Goal: Task Accomplishment & Management: Manage account settings

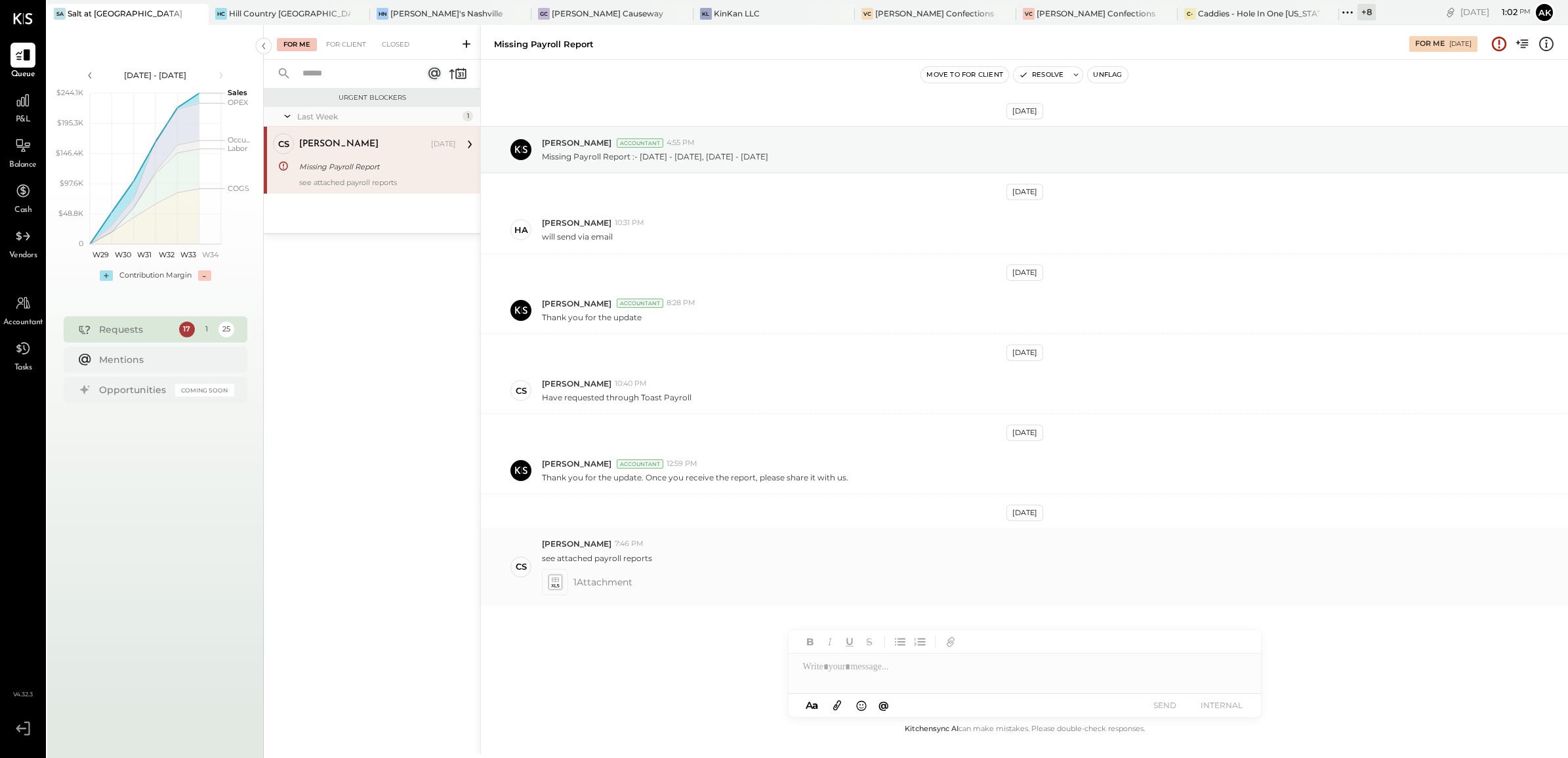
click at [556, 581] on icon at bounding box center [555, 579] width 7 height 5
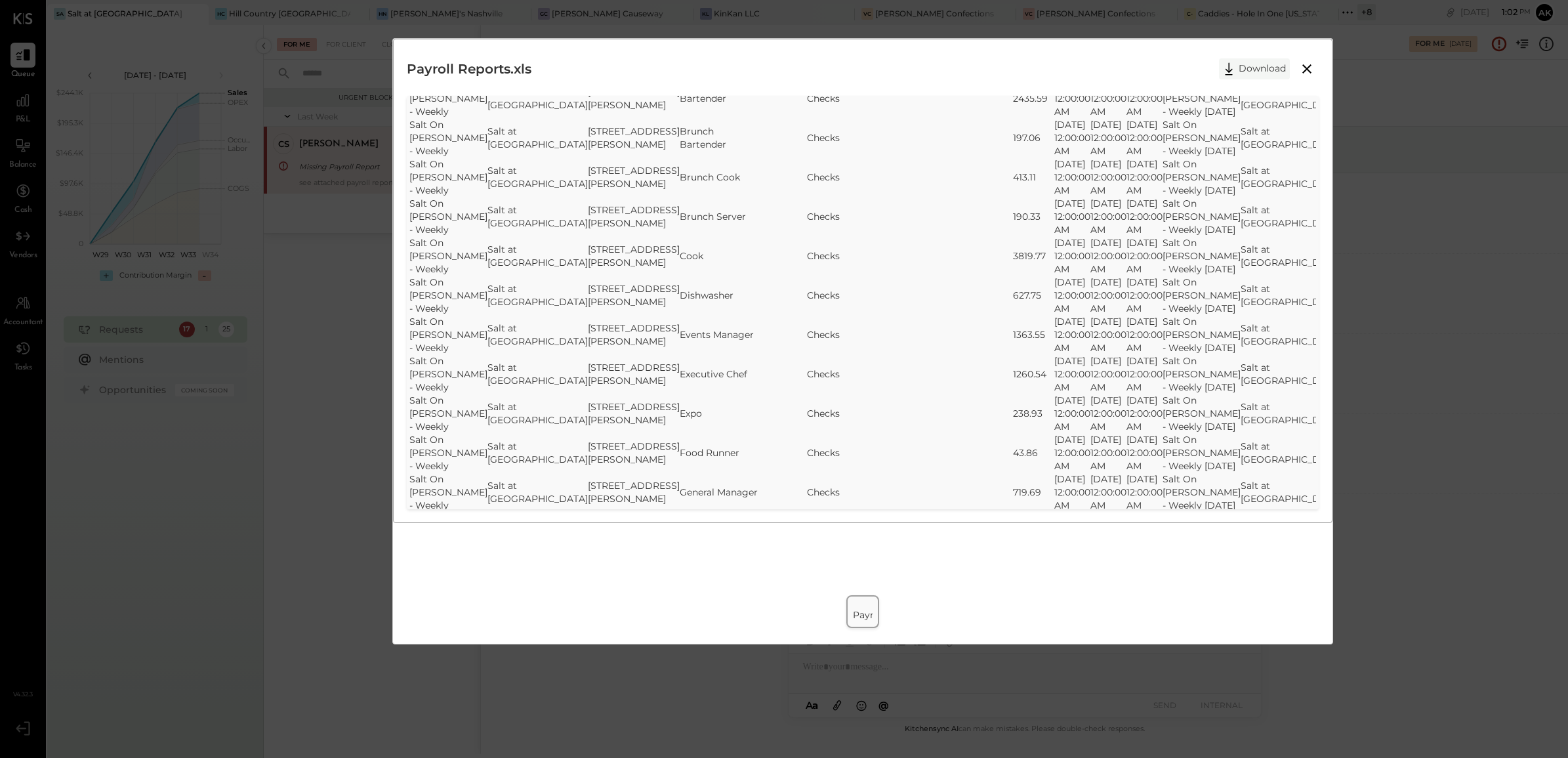
scroll to position [1641, 0]
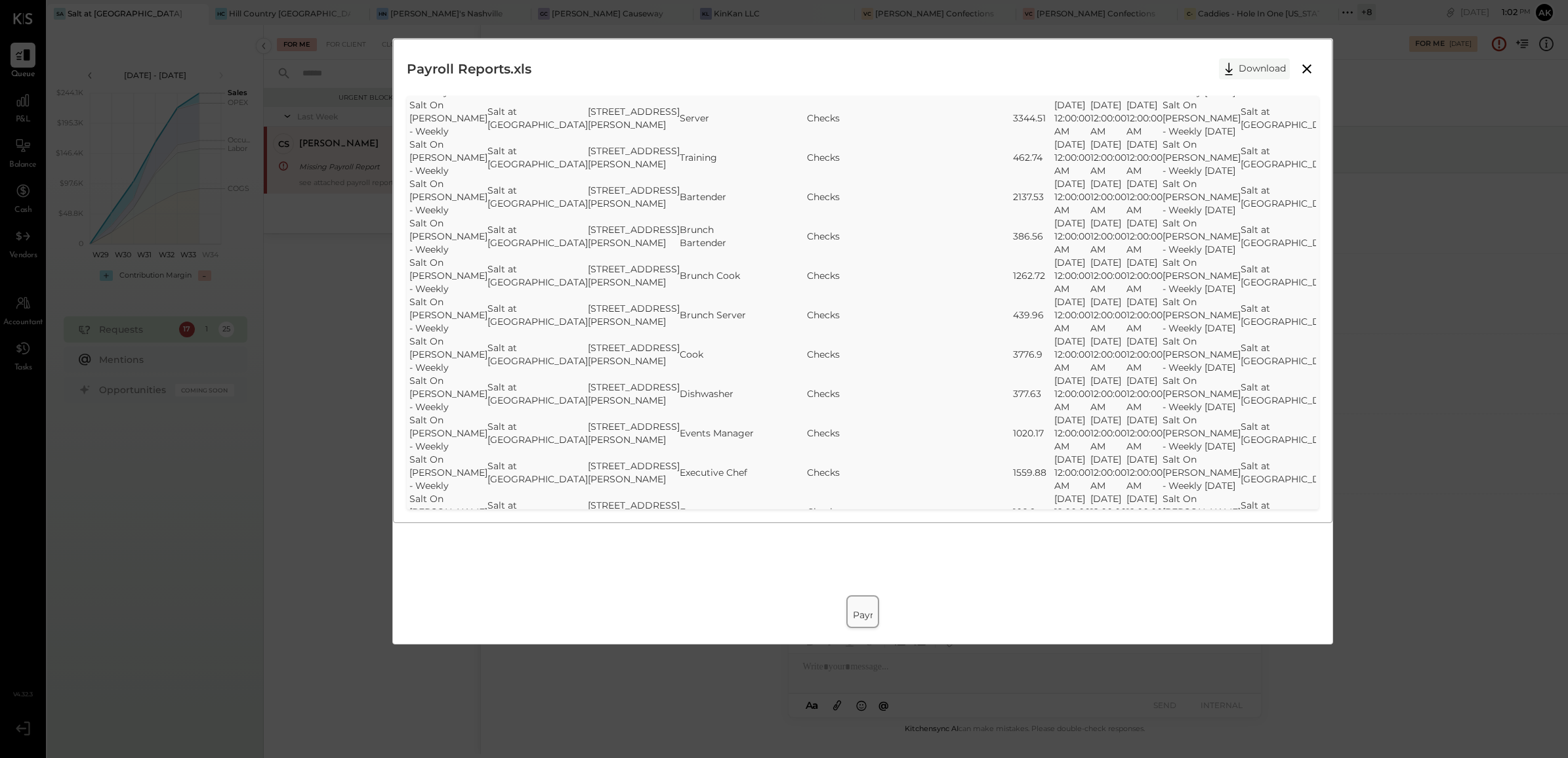
click at [1246, 63] on button "Download" at bounding box center [1254, 69] width 71 height 21
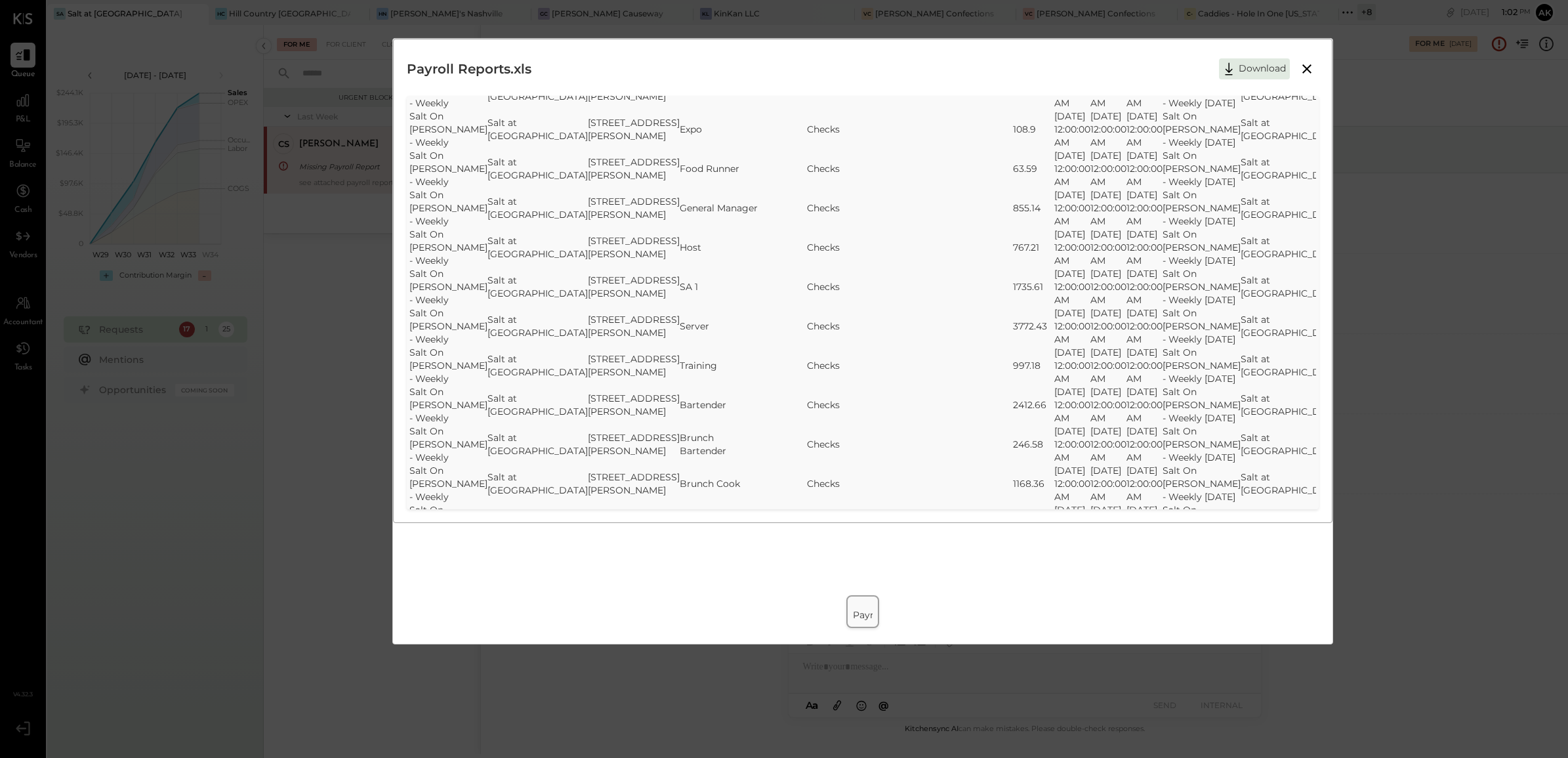
scroll to position [2051, 0]
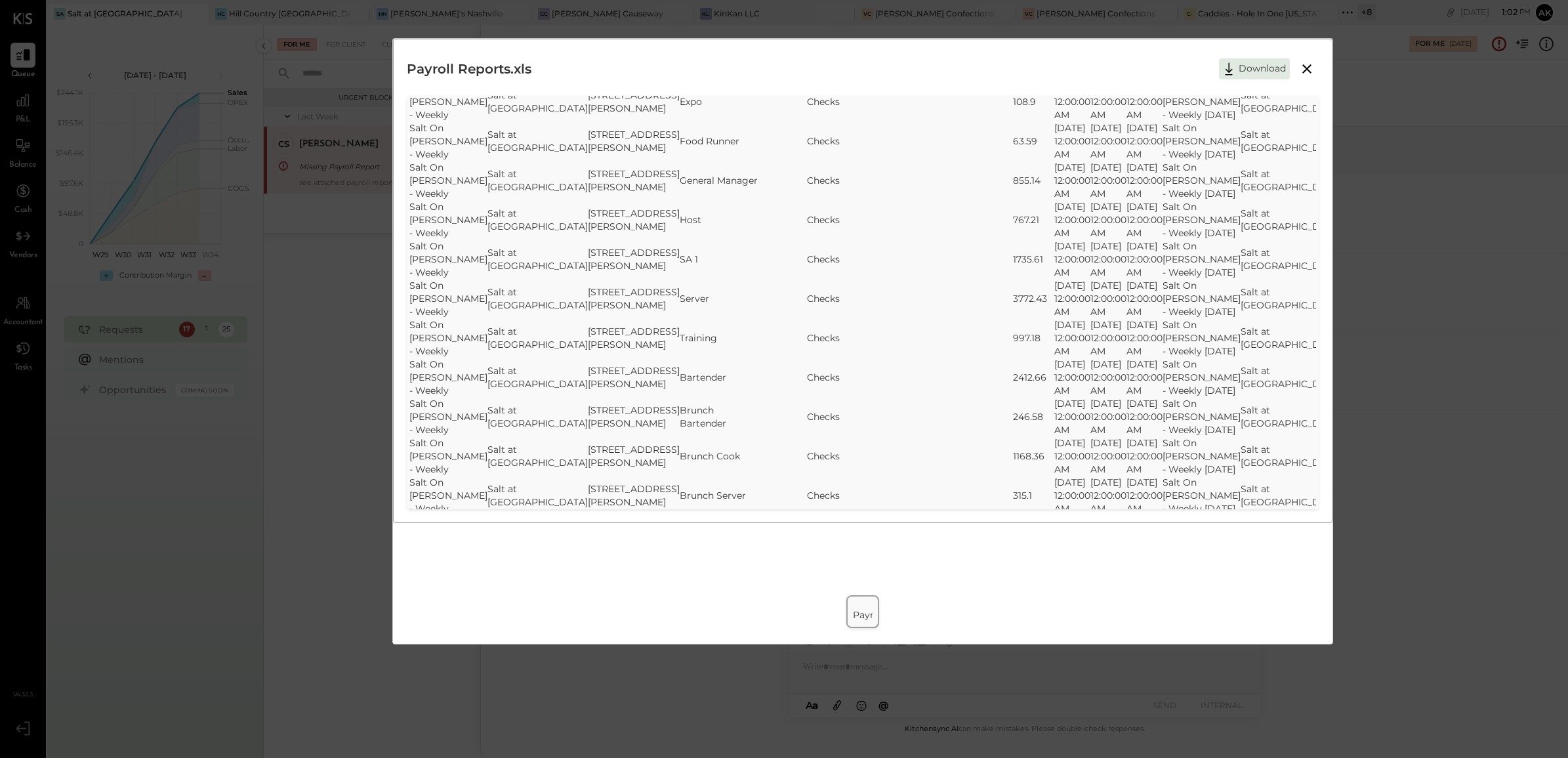
click at [356, 593] on div "Payroll Reports.xls Download SheetJS Table Export Payroll Company Location Job …" at bounding box center [784, 379] width 1568 height 758
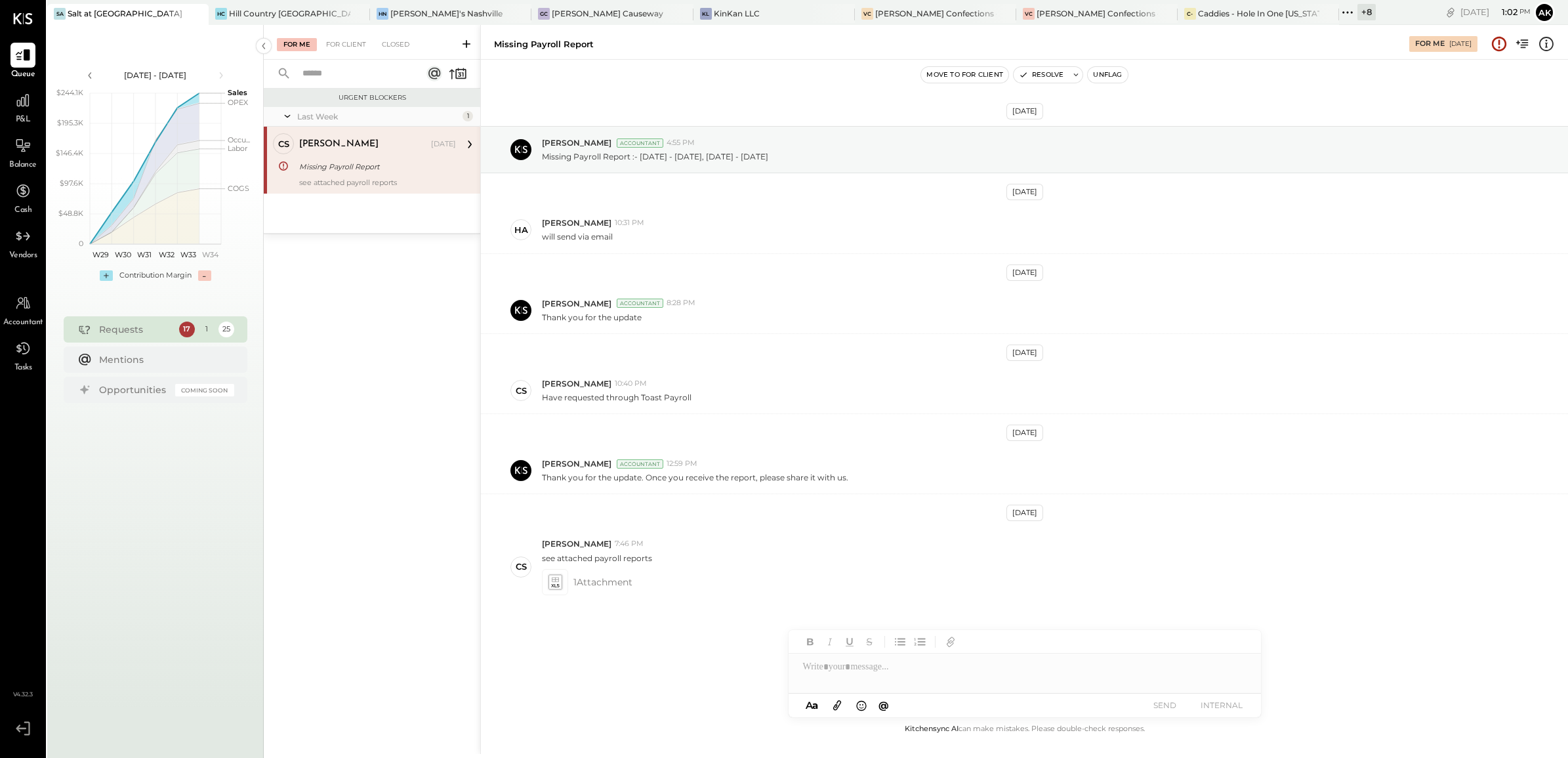
click at [880, 677] on div at bounding box center [1025, 666] width 473 height 26
click at [1165, 706] on button "SEND" at bounding box center [1165, 705] width 53 height 18
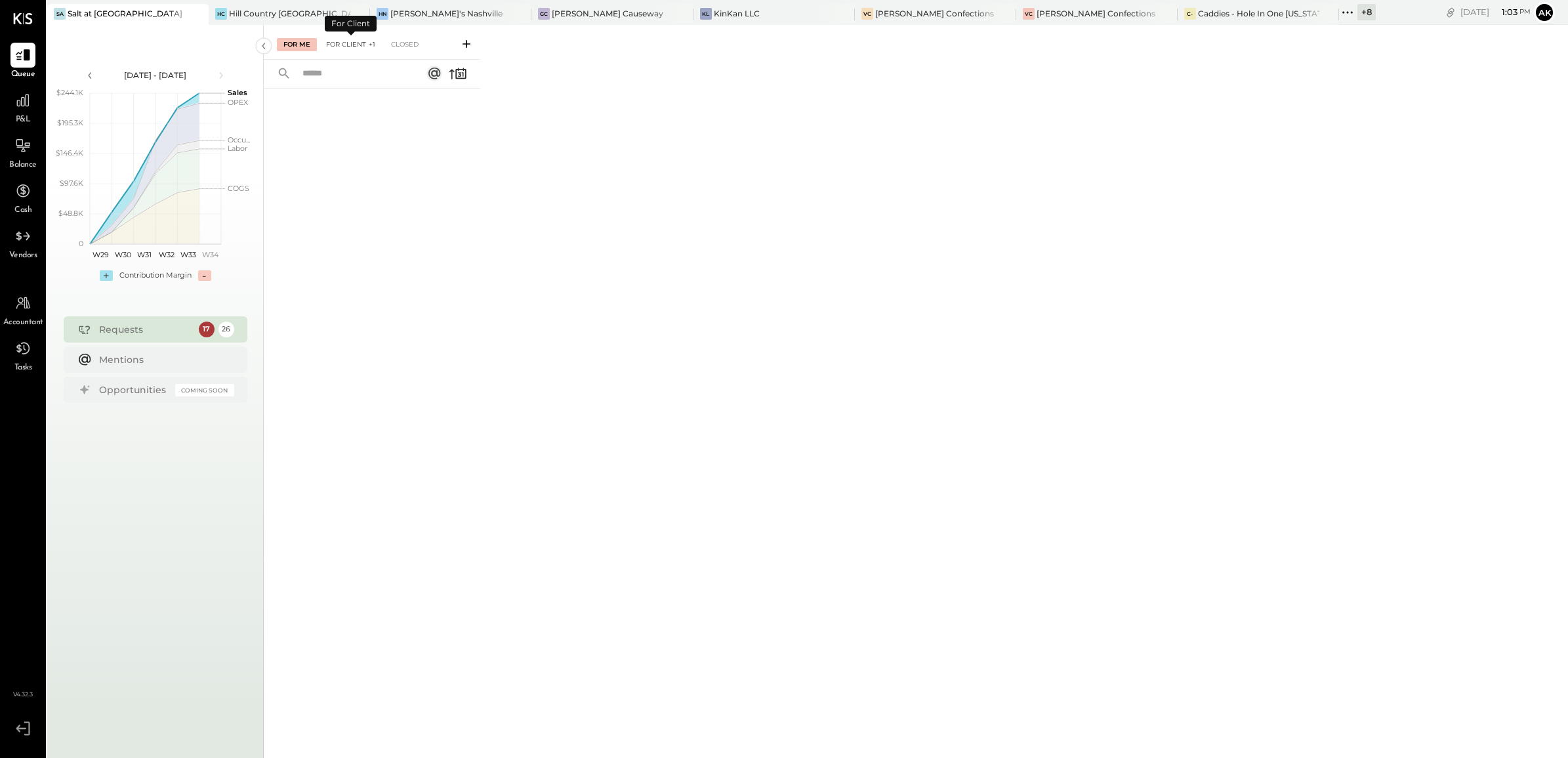
click at [353, 44] on div "For Client +1" at bounding box center [351, 44] width 62 height 13
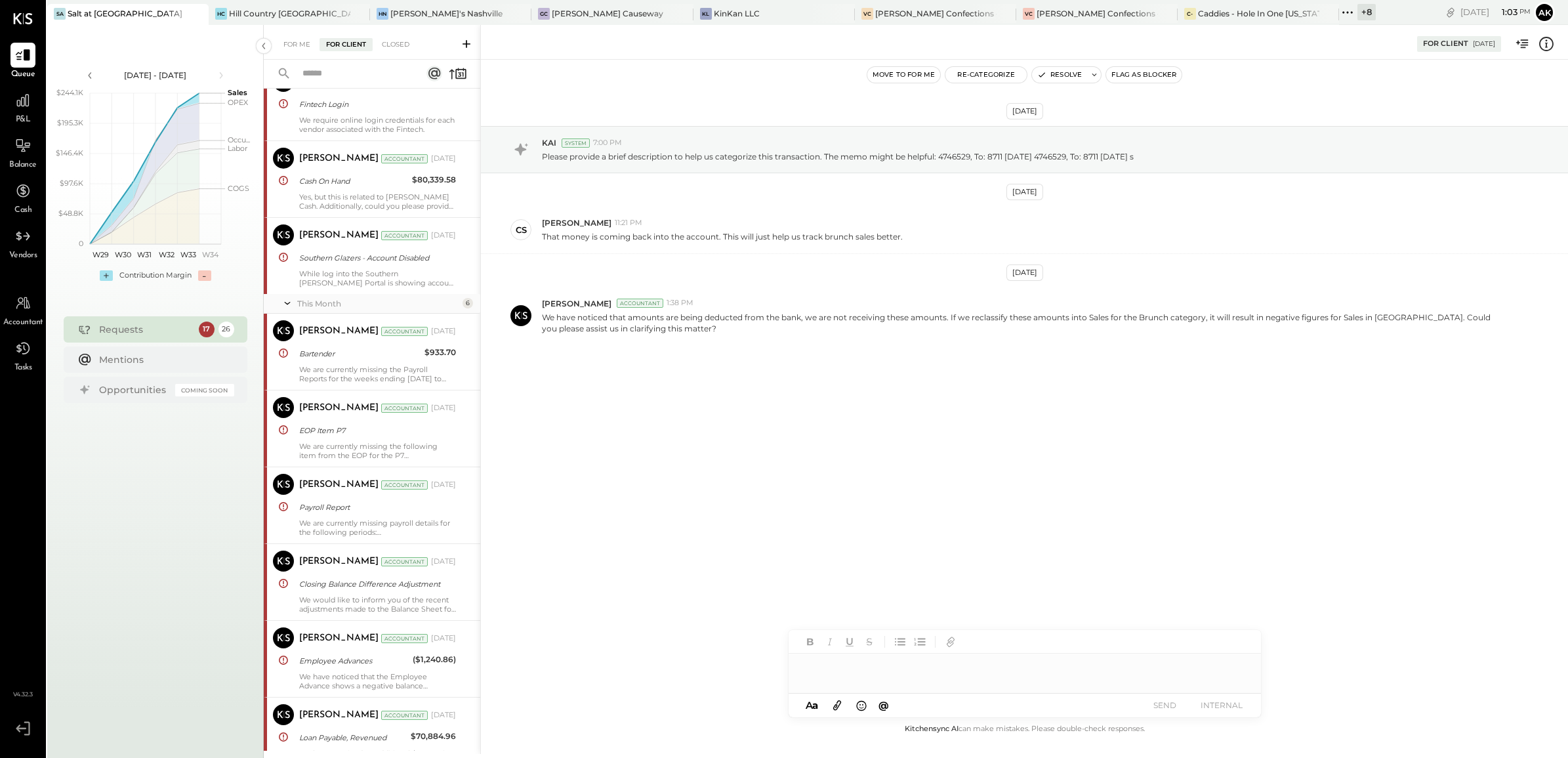
scroll to position [640, 0]
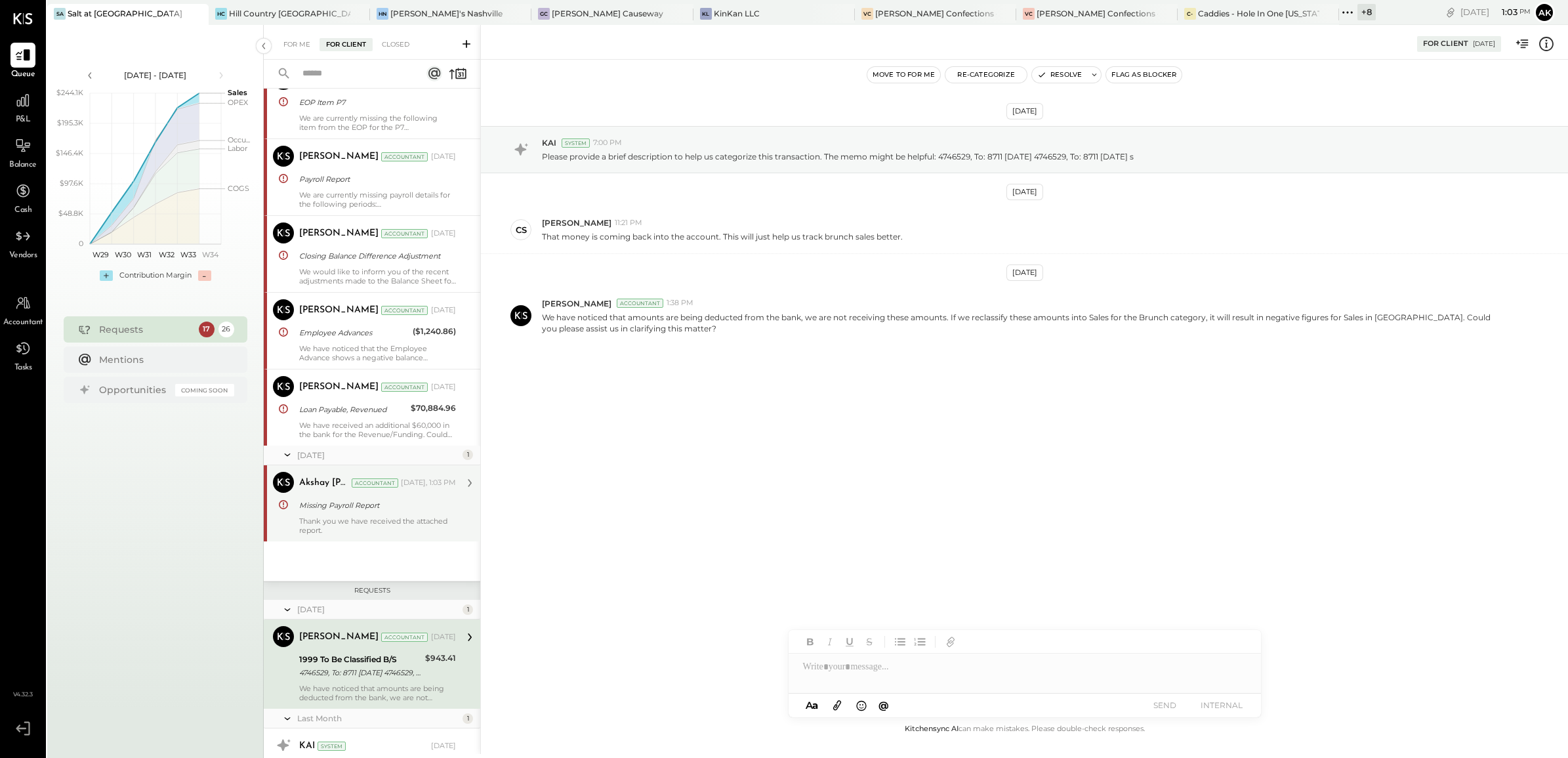
click at [332, 500] on div "Missing Payroll Report" at bounding box center [375, 505] width 153 height 13
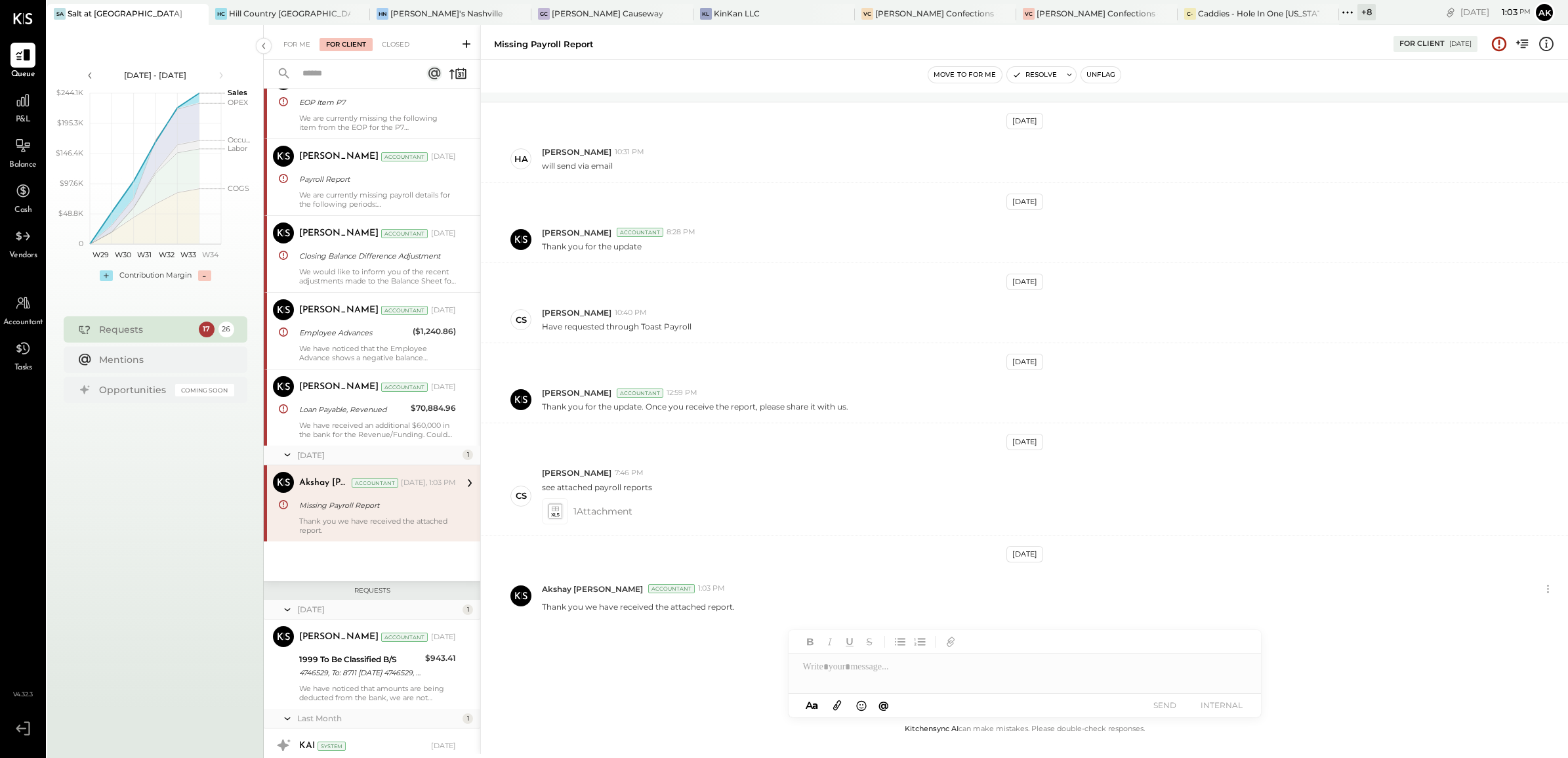
click at [1109, 74] on button "Unflag" at bounding box center [1101, 74] width 39 height 16
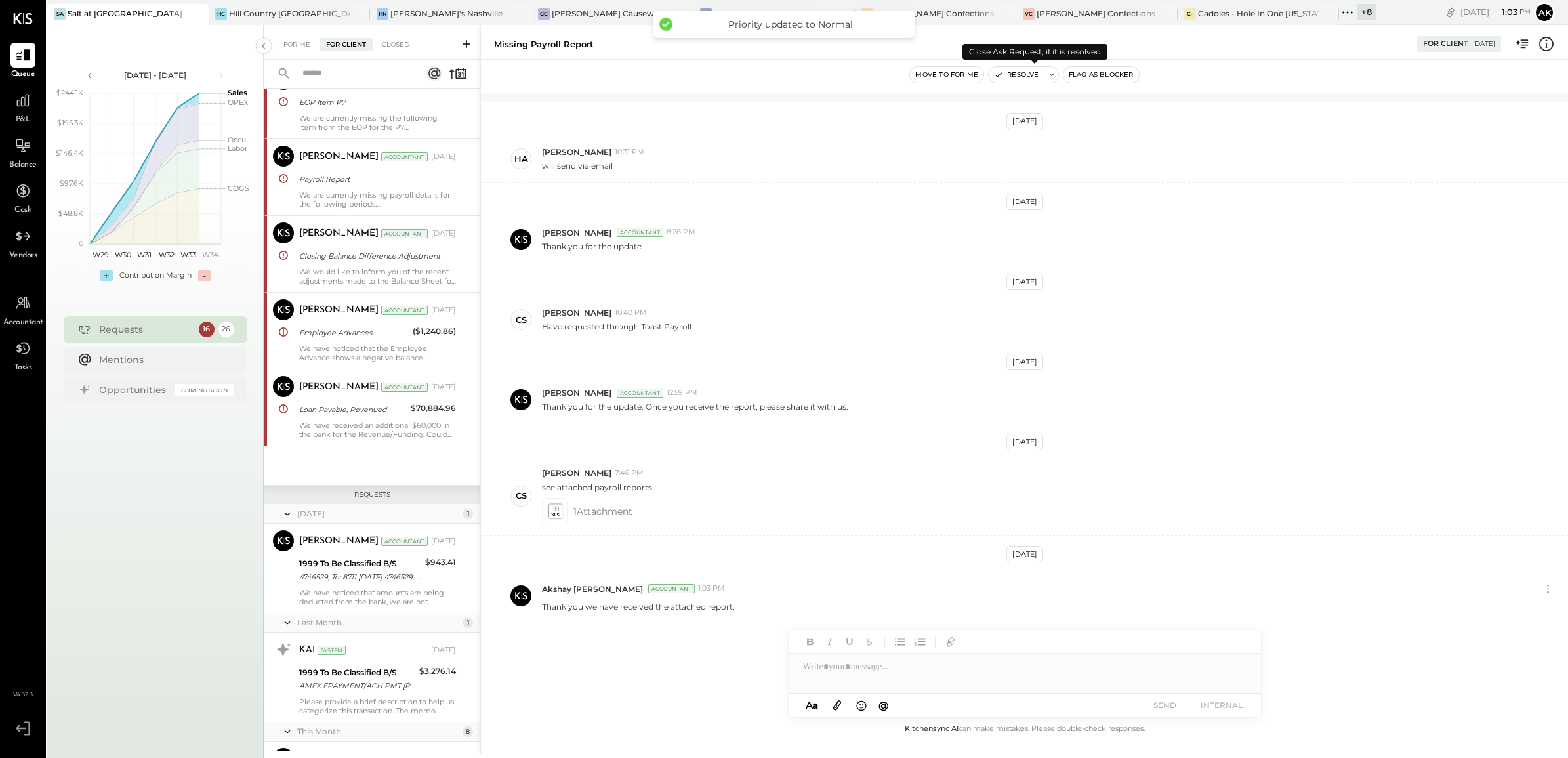
scroll to position [1685, 0]
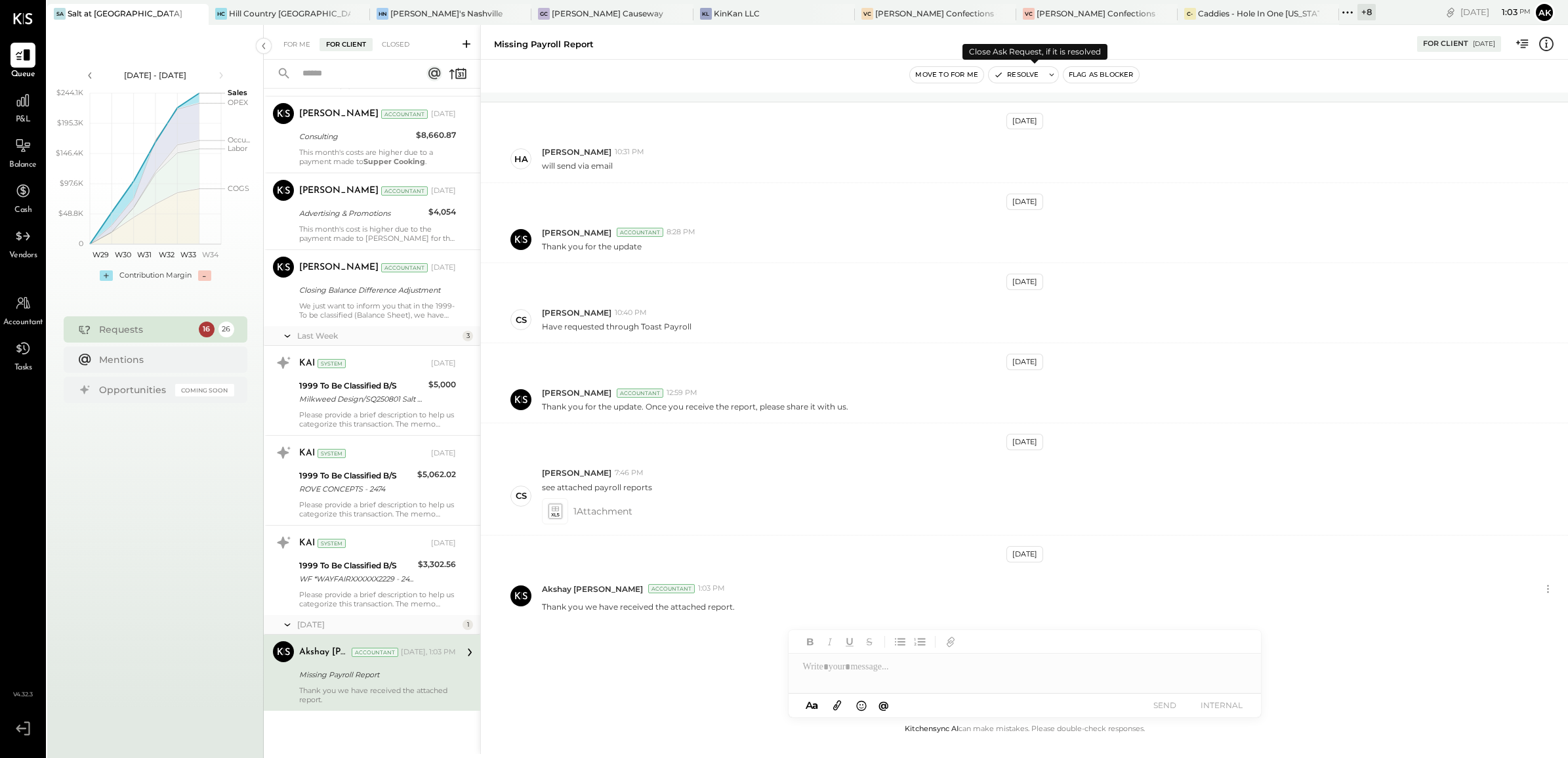
click at [1031, 74] on button "Resolve" at bounding box center [1016, 74] width 55 height 16
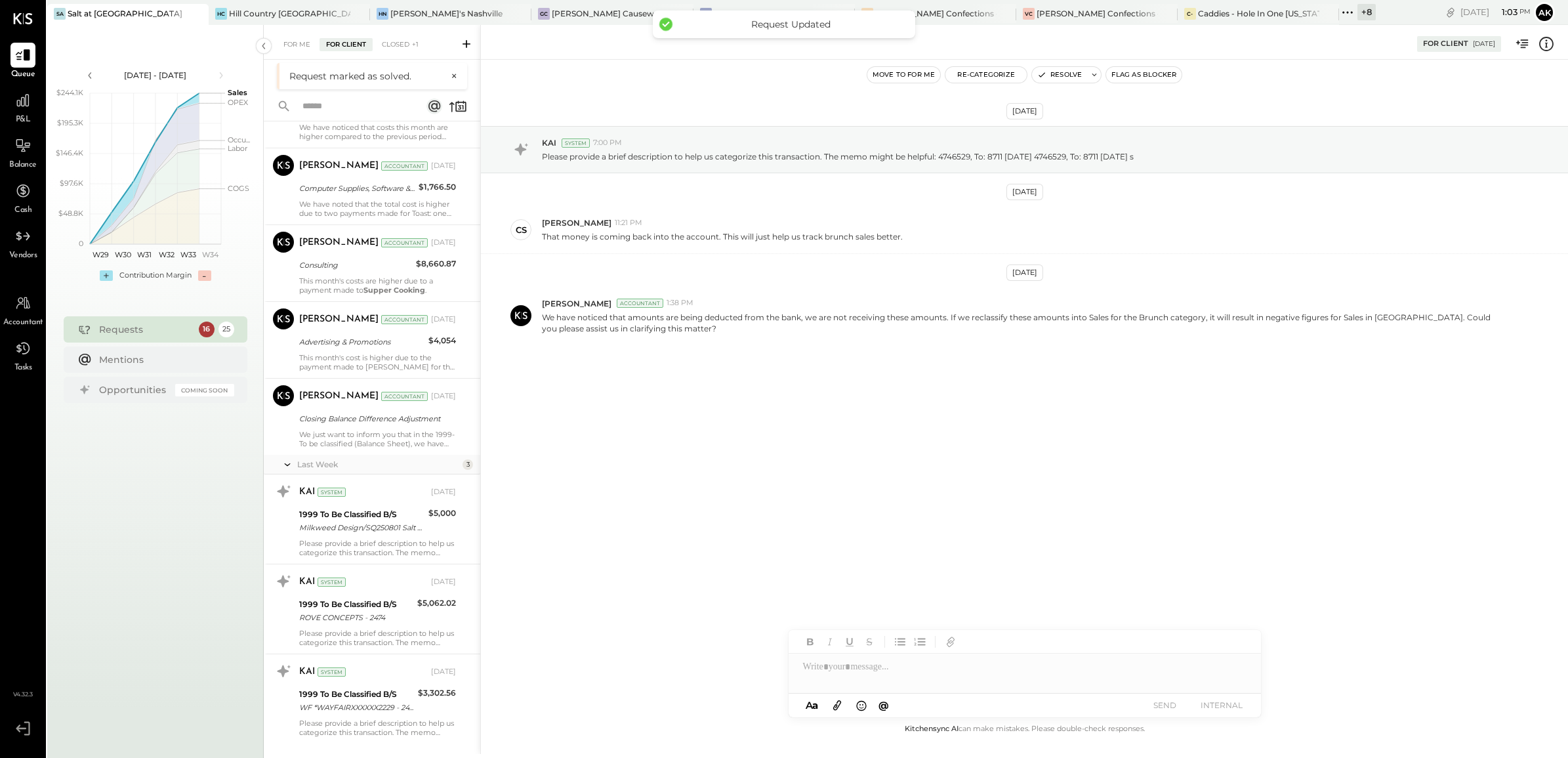
scroll to position [790, 0]
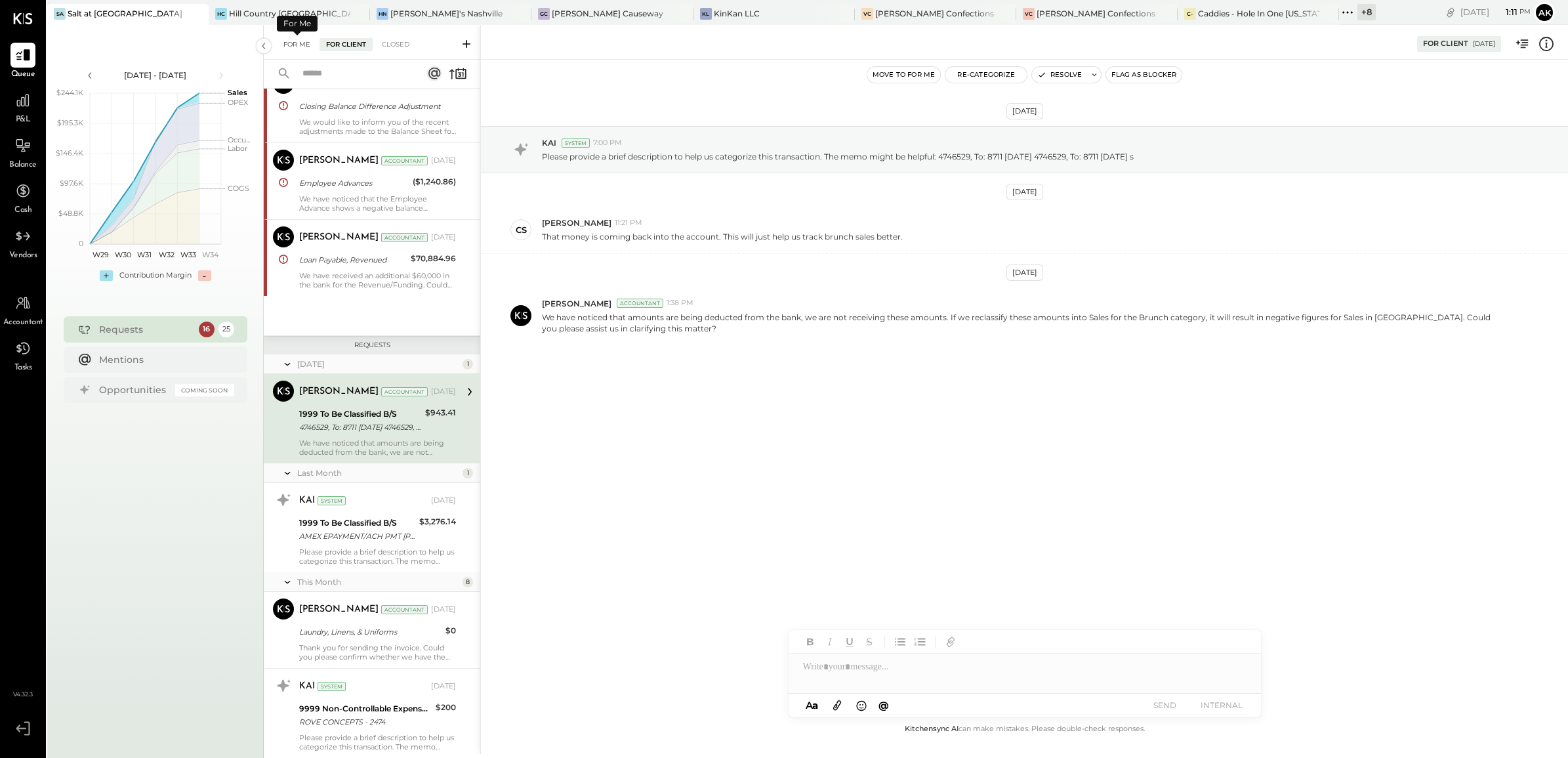
click at [299, 45] on div "For Me" at bounding box center [297, 44] width 40 height 13
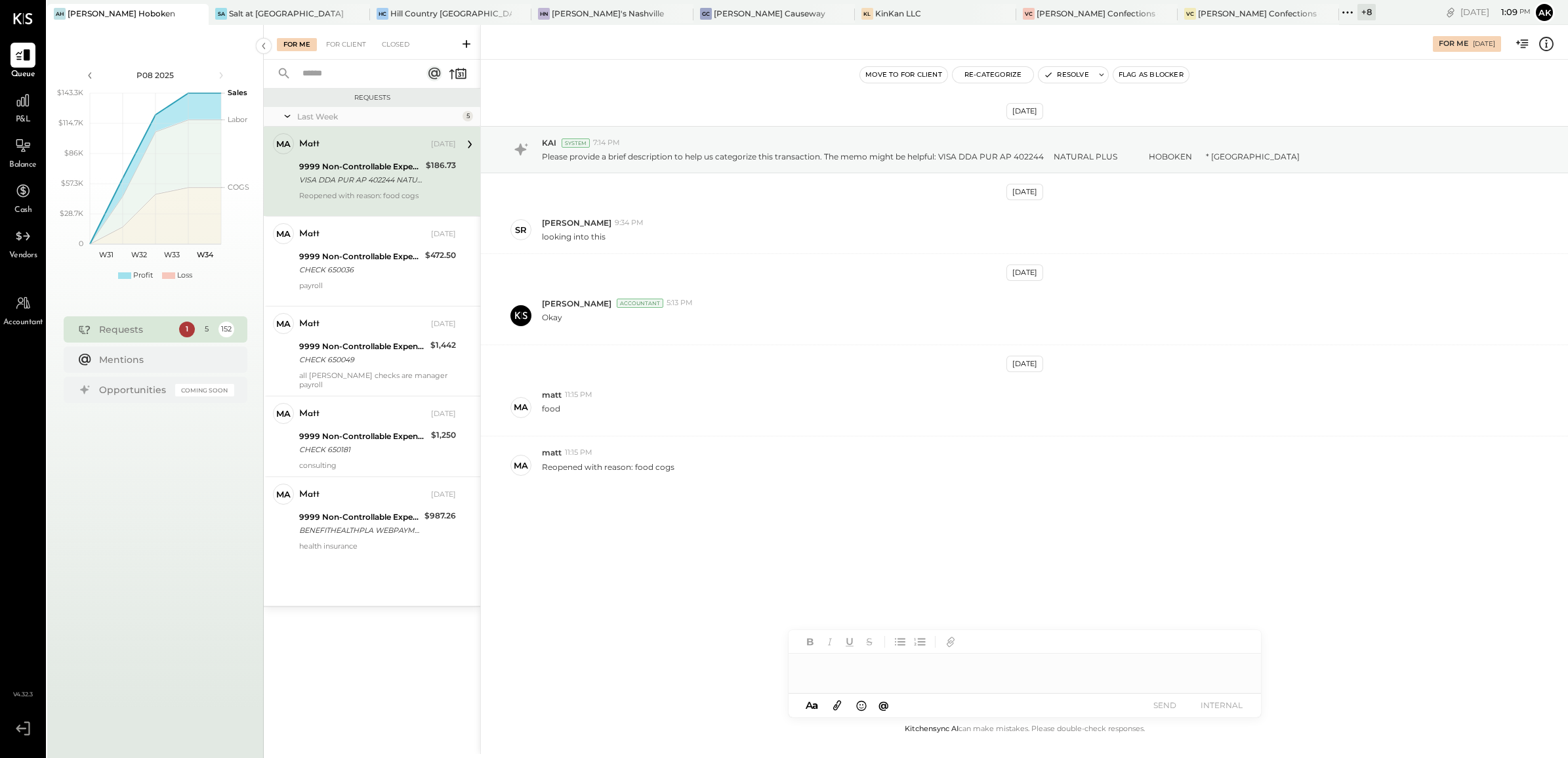
click at [1548, 45] on icon at bounding box center [1546, 44] width 17 height 17
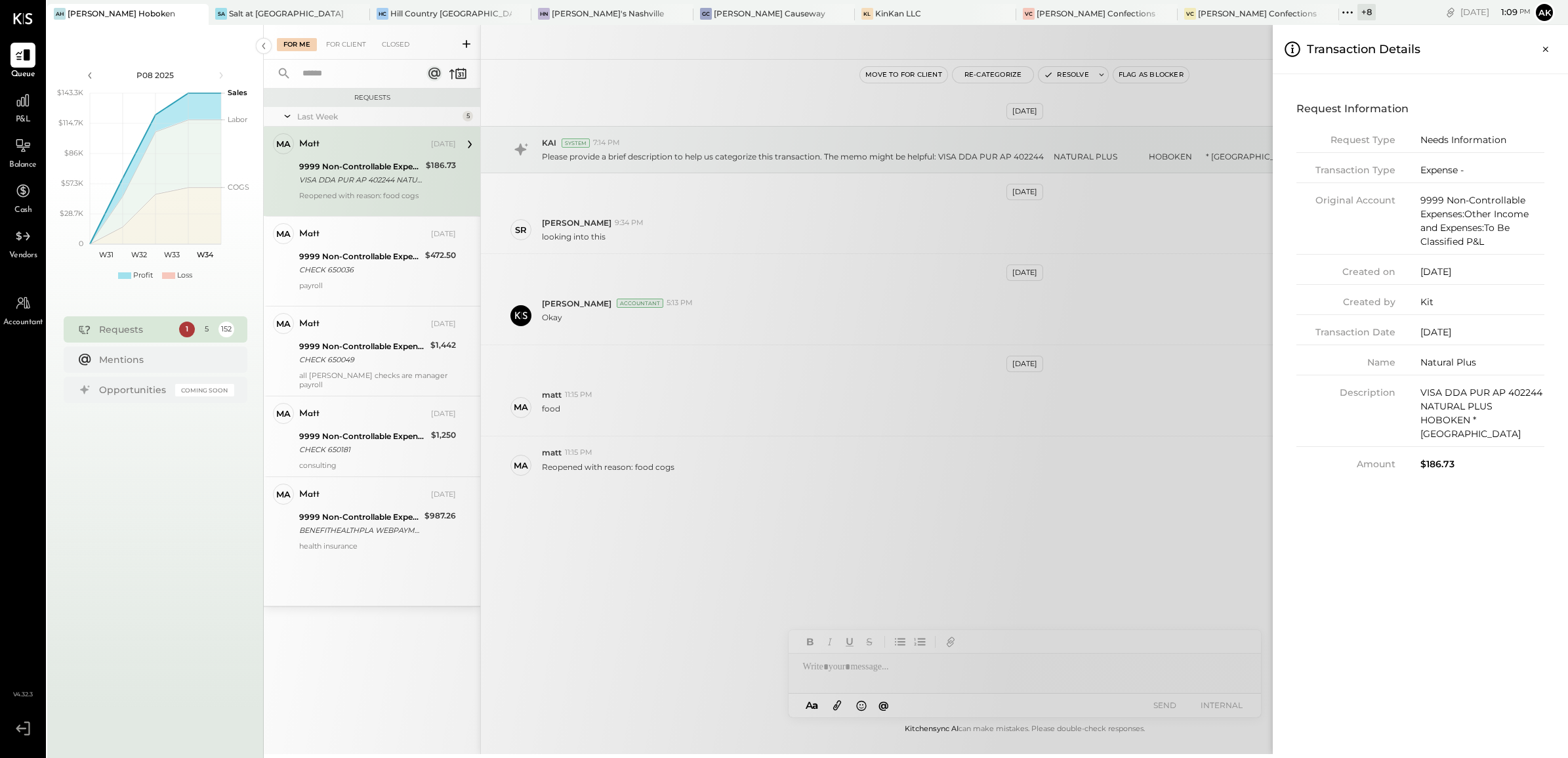
drag, startPoint x: 1547, startPoint y: 51, endPoint x: 1468, endPoint y: 82, distance: 84.9
click at [1546, 51] on icon "Close panel" at bounding box center [1545, 49] width 13 height 13
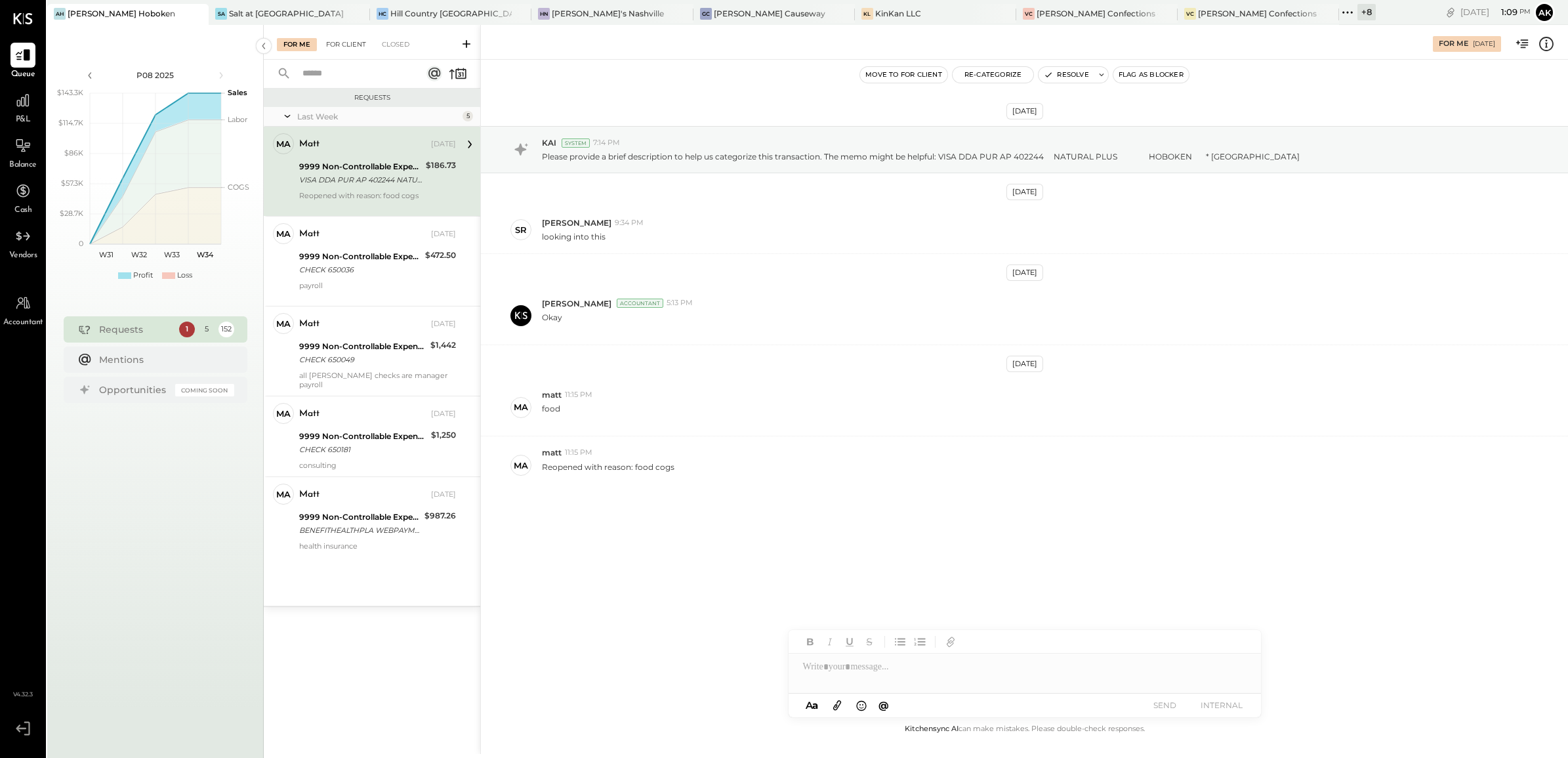
click at [349, 45] on div "For Client" at bounding box center [346, 44] width 53 height 13
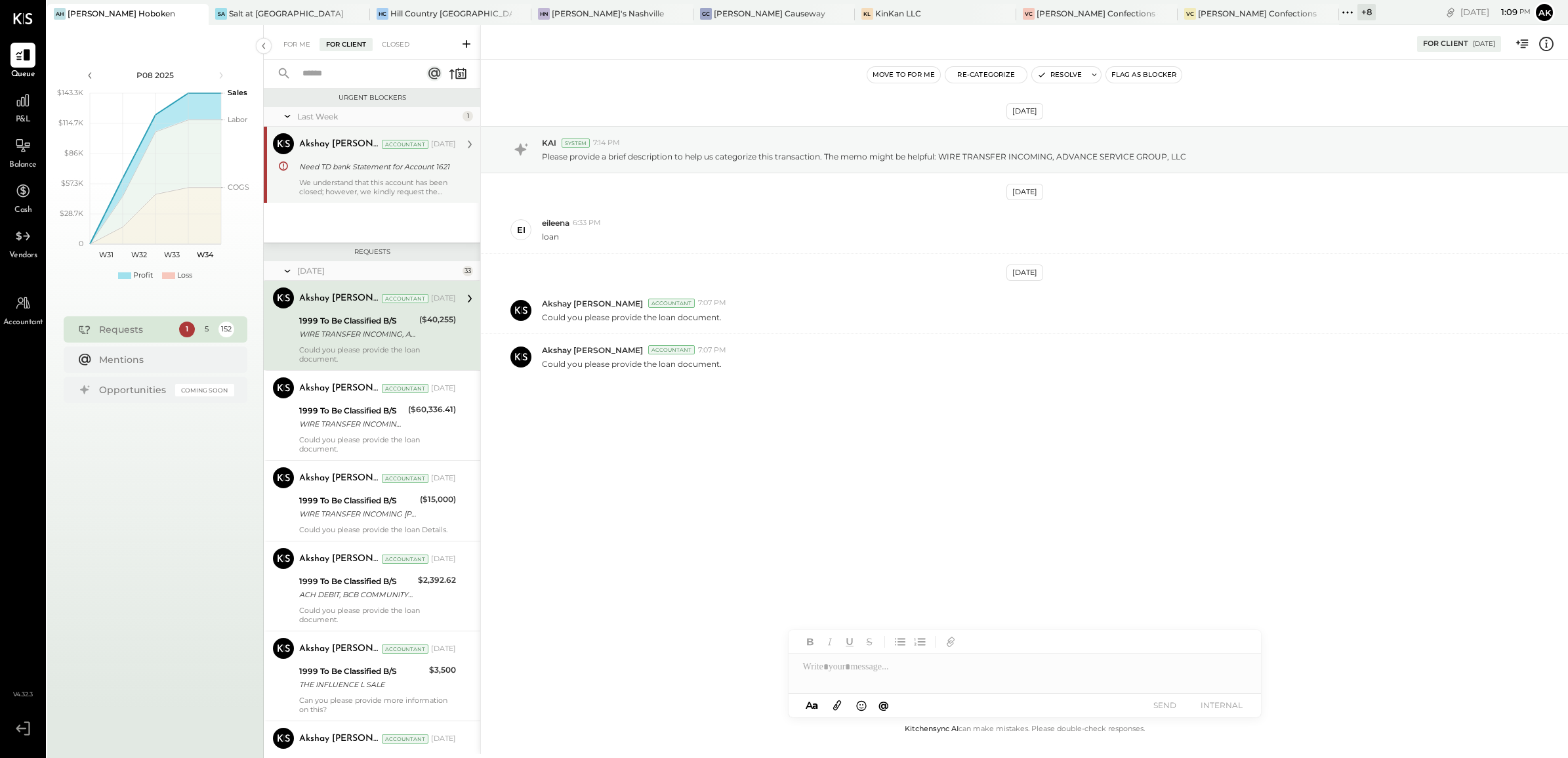
click at [352, 179] on div "We understand that this account has been closed; however, we kindly request the…" at bounding box center [378, 187] width 157 height 18
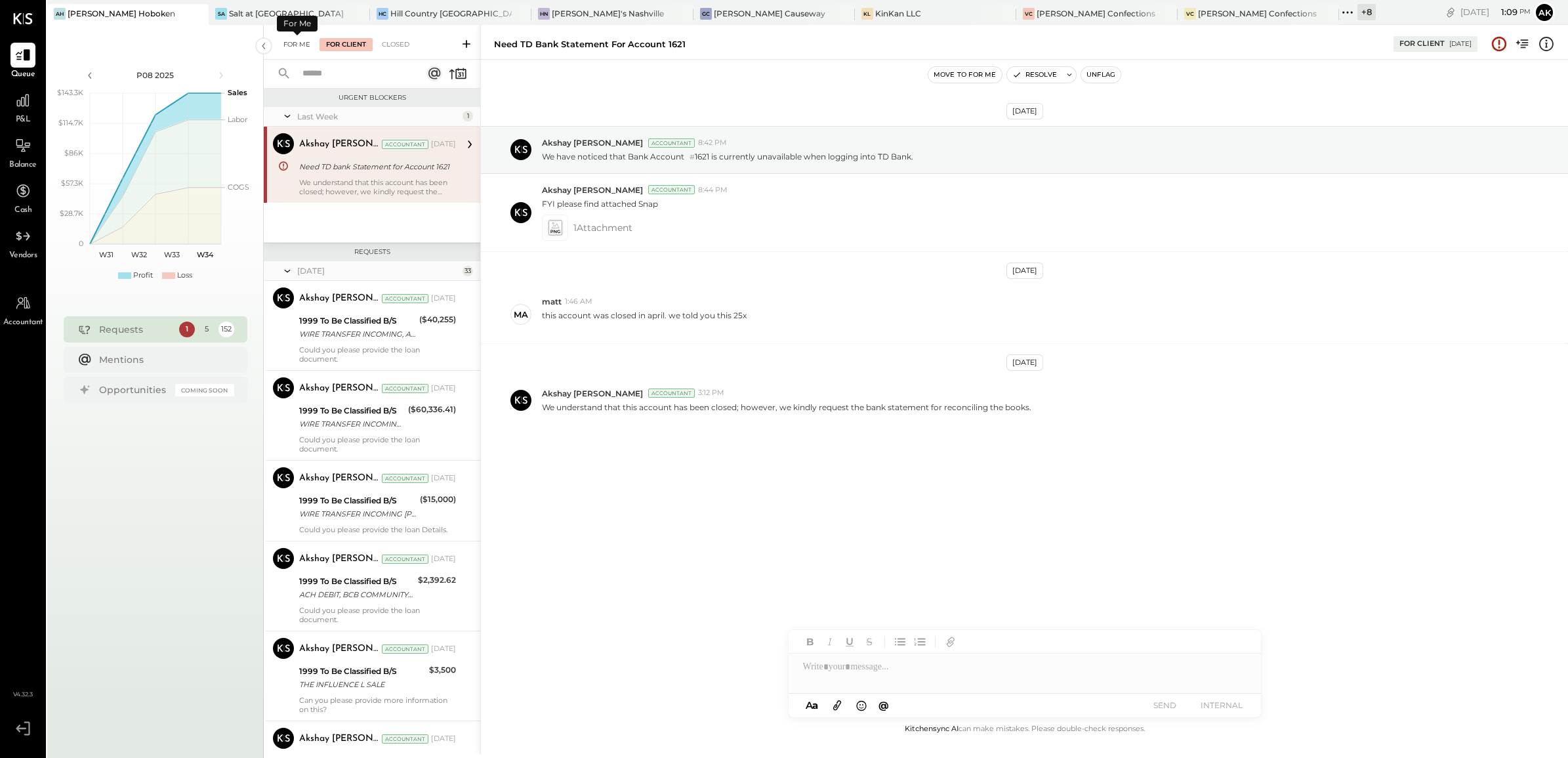
click at [292, 41] on div "For Me" at bounding box center [297, 44] width 40 height 13
